Goal: Book appointment/travel/reservation

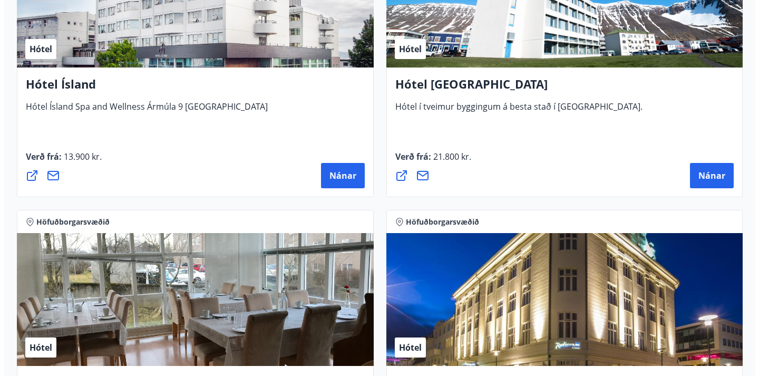
scroll to position [2076, 0]
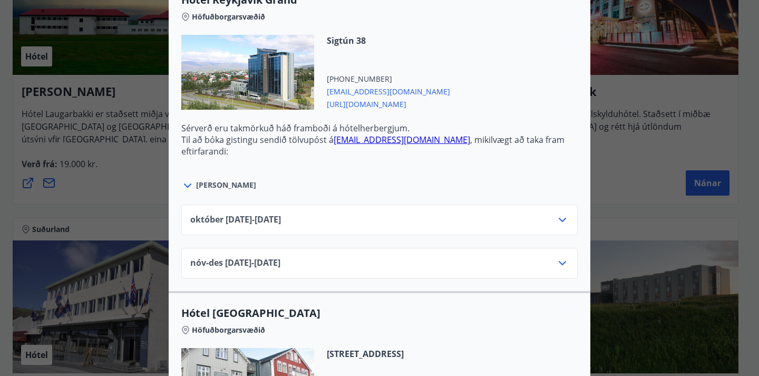
scroll to position [378, 0]
click at [471, 225] on div "[DATE]10.25 - [DATE]" at bounding box center [379, 223] width 379 height 21
click at [559, 220] on icon at bounding box center [562, 219] width 7 height 4
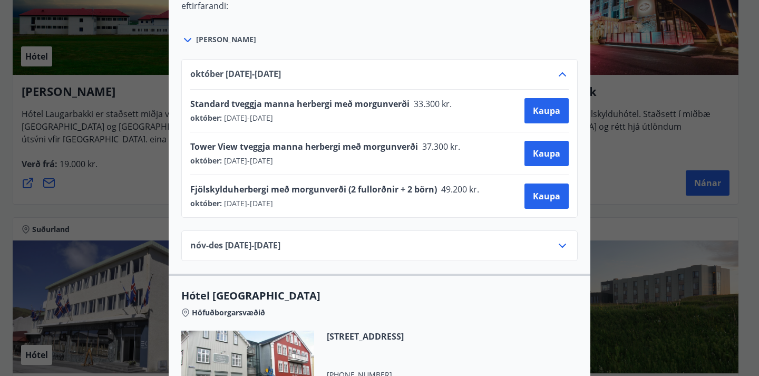
scroll to position [525, 0]
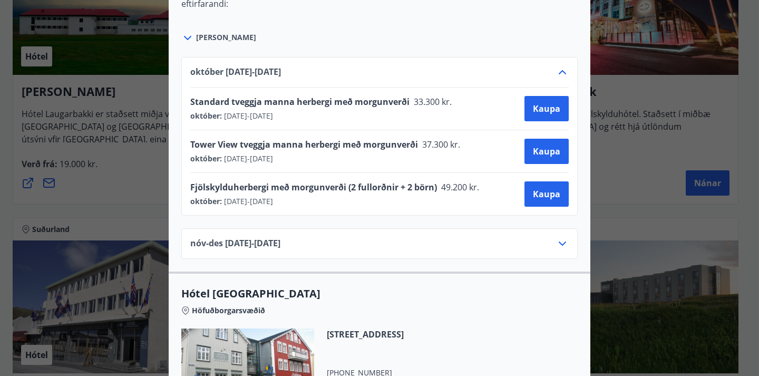
click at [449, 248] on div "nóv-[DATE]11.25 - [DATE]" at bounding box center [379, 247] width 379 height 21
click at [563, 244] on icon at bounding box center [562, 243] width 13 height 13
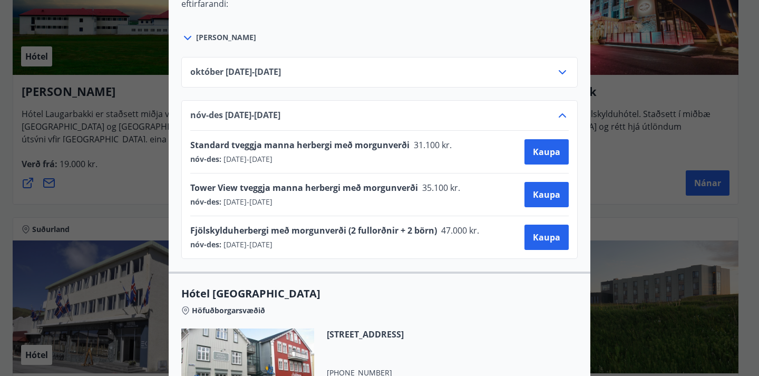
click at [559, 118] on icon at bounding box center [562, 115] width 13 height 13
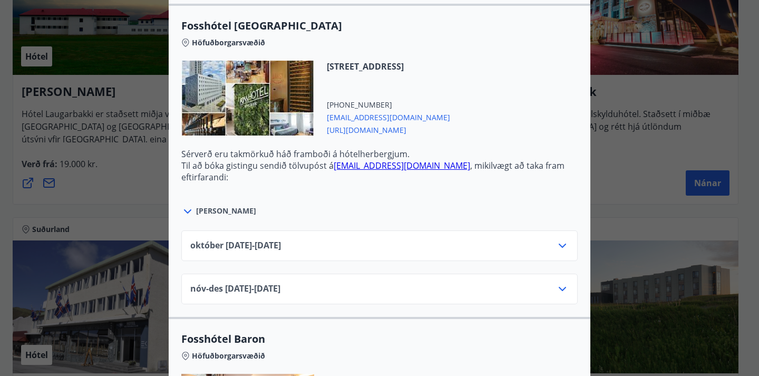
scroll to position [1293, 0]
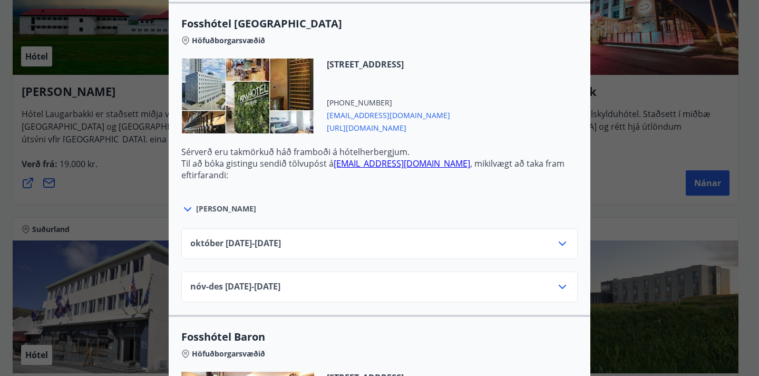
click at [559, 241] on icon at bounding box center [562, 243] width 13 height 13
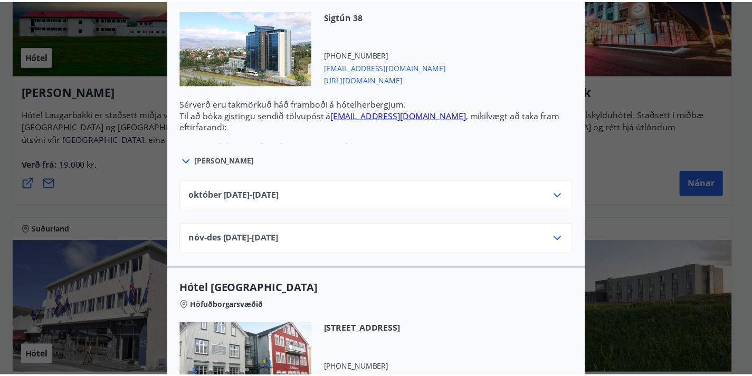
scroll to position [0, 0]
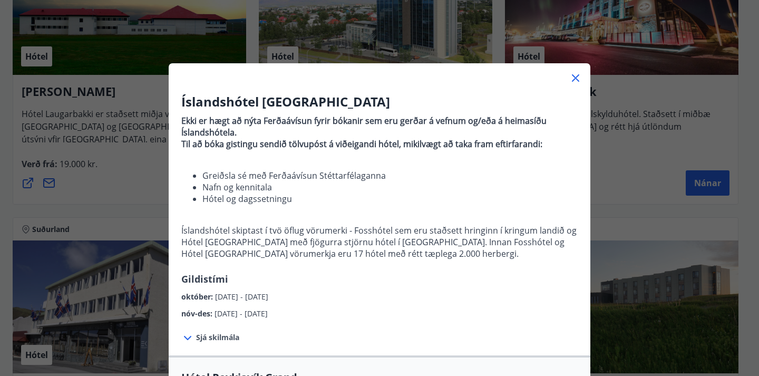
click at [575, 78] on icon at bounding box center [576, 79] width 2 height 2
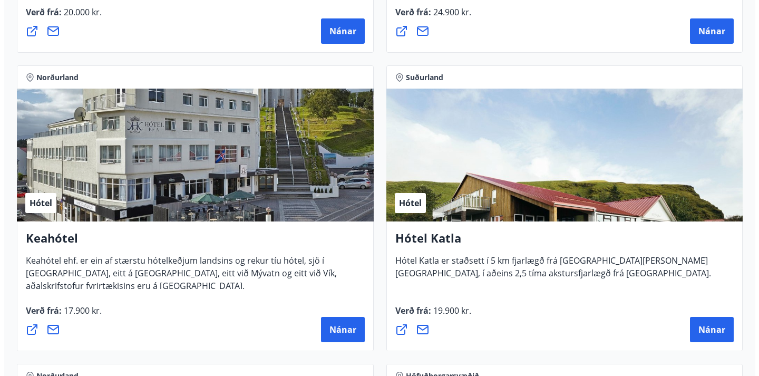
scroll to position [726, 0]
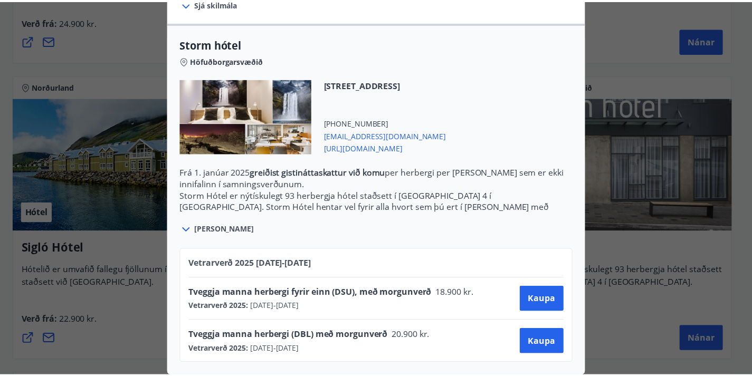
scroll to position [238, 0]
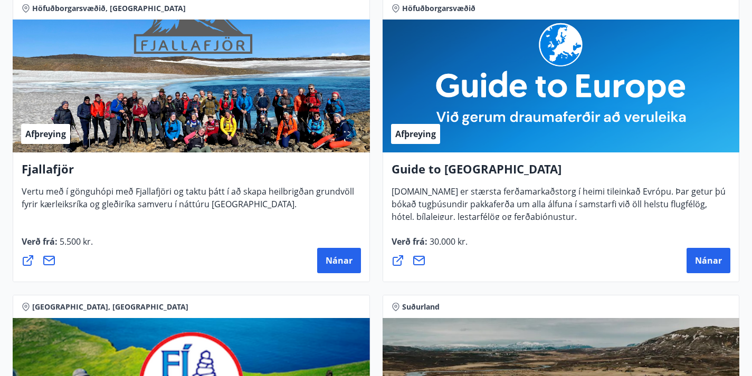
scroll to position [0, 0]
